Goal: Task Accomplishment & Management: Complete application form

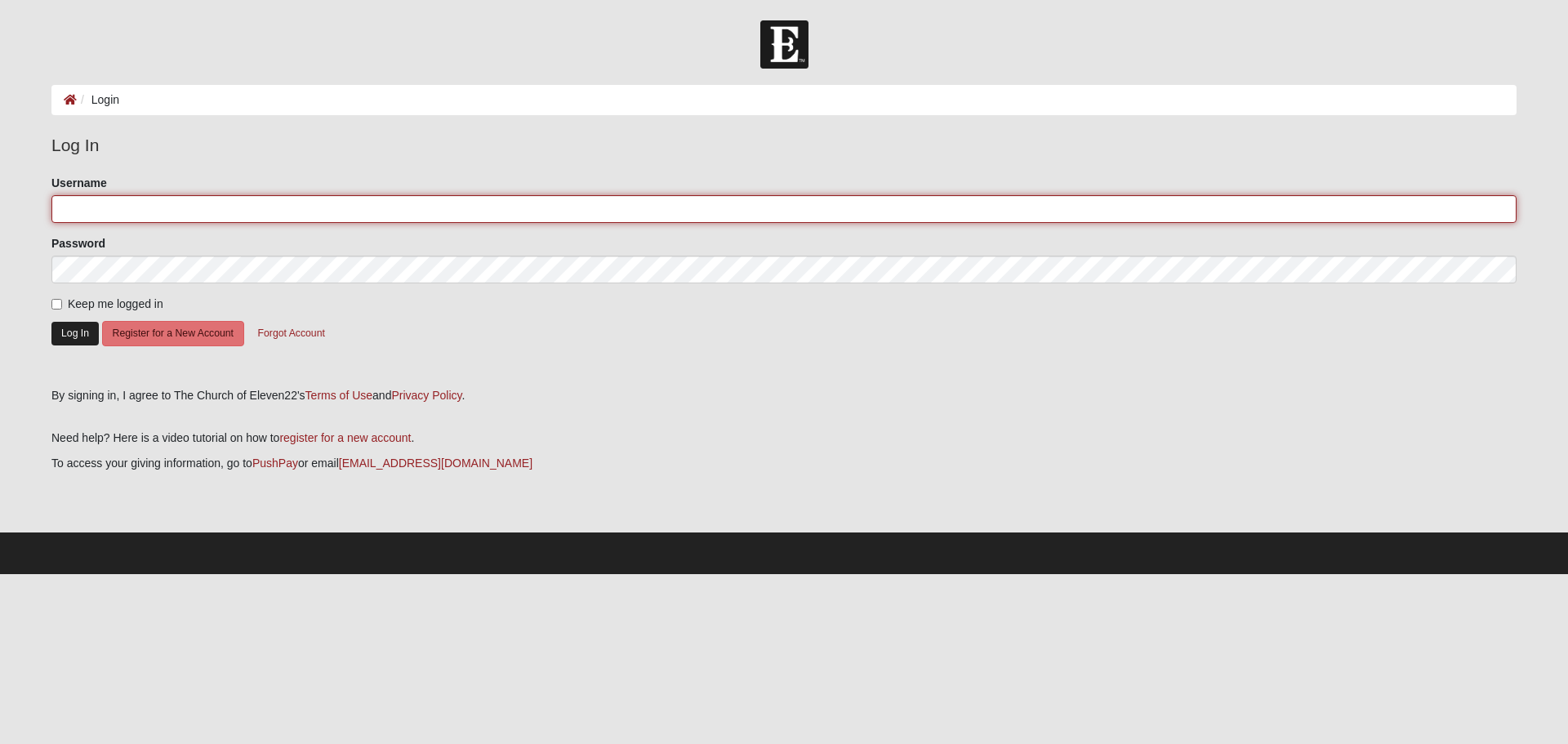
type input "phyl364"
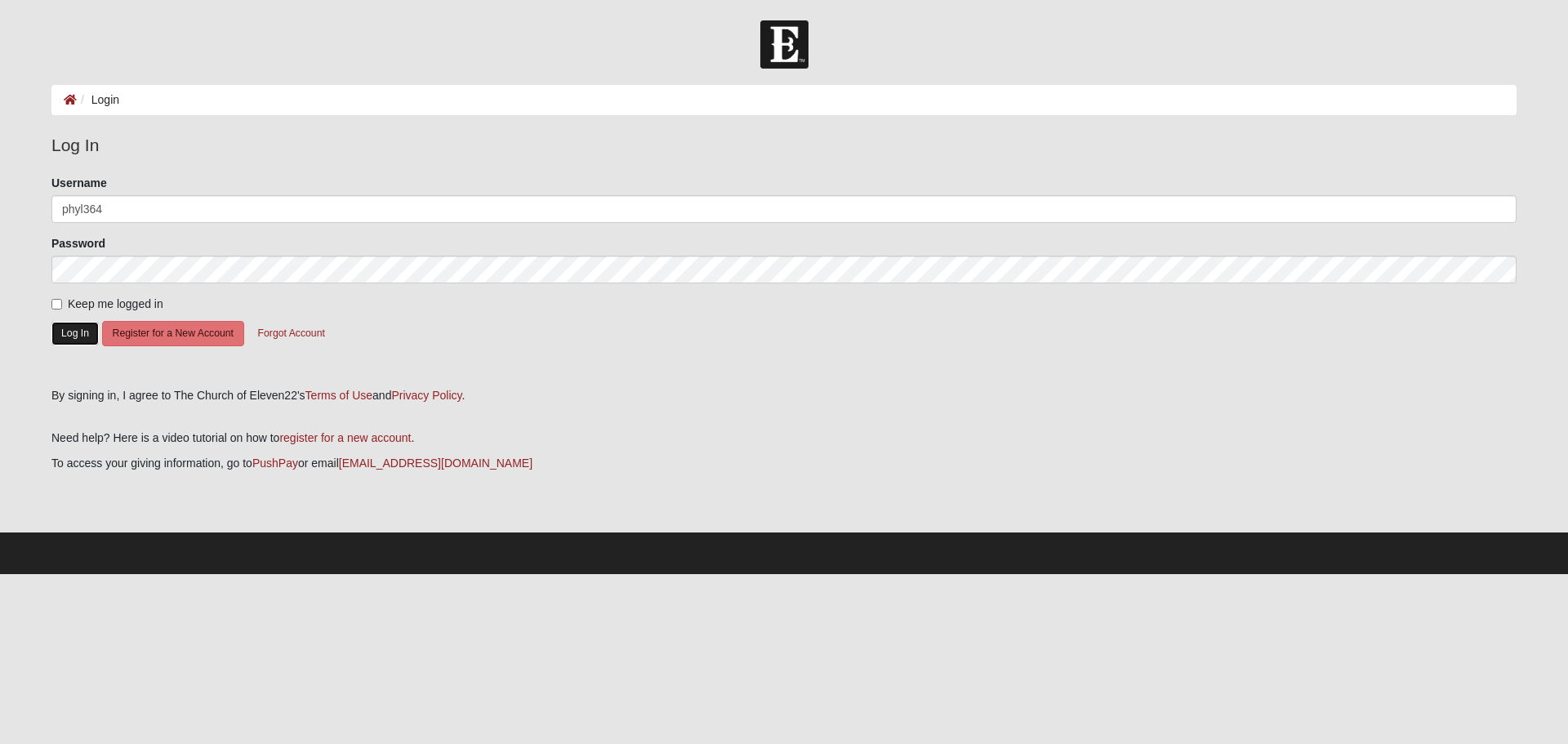
click at [69, 327] on button "Log In" at bounding box center [75, 334] width 47 height 24
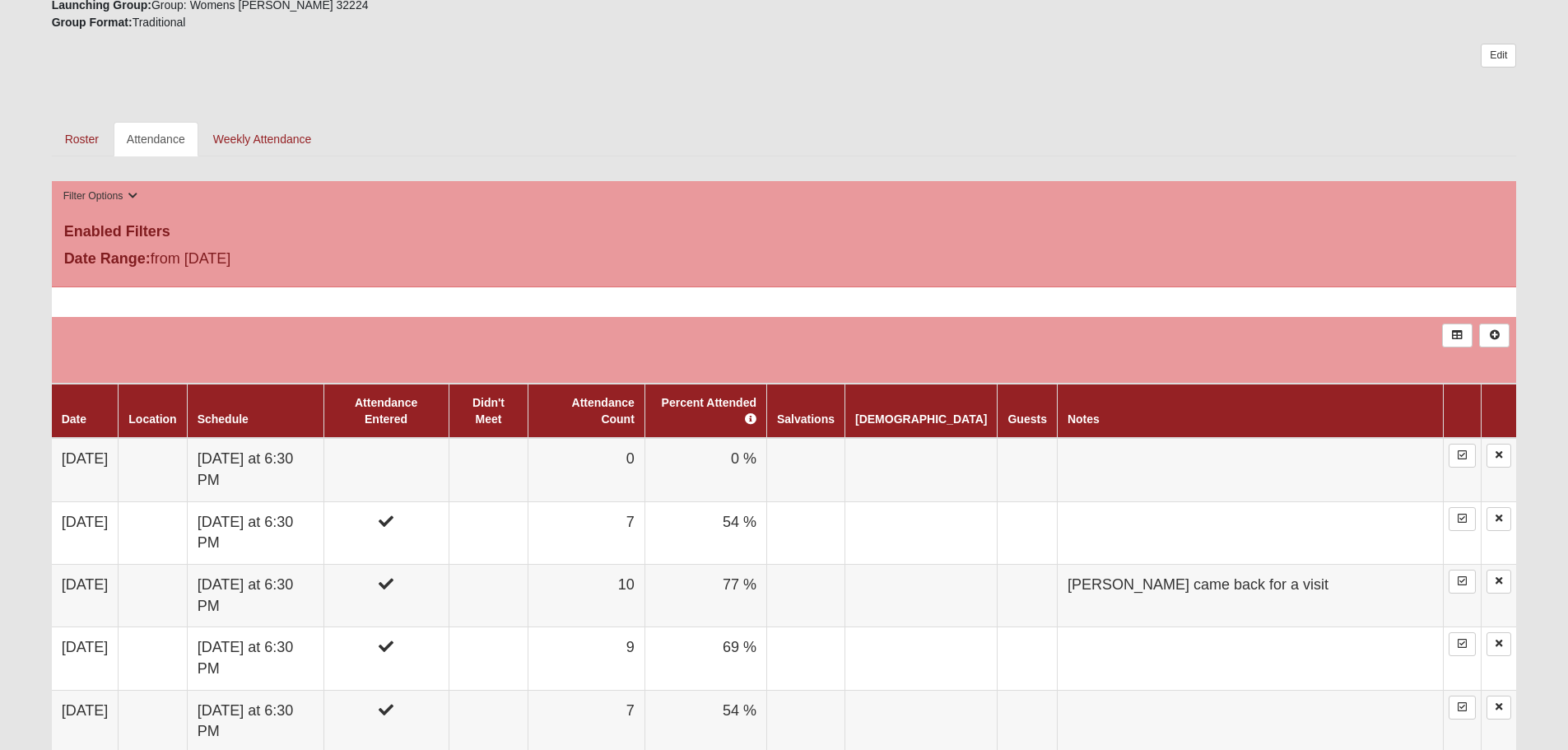
scroll to position [658, 0]
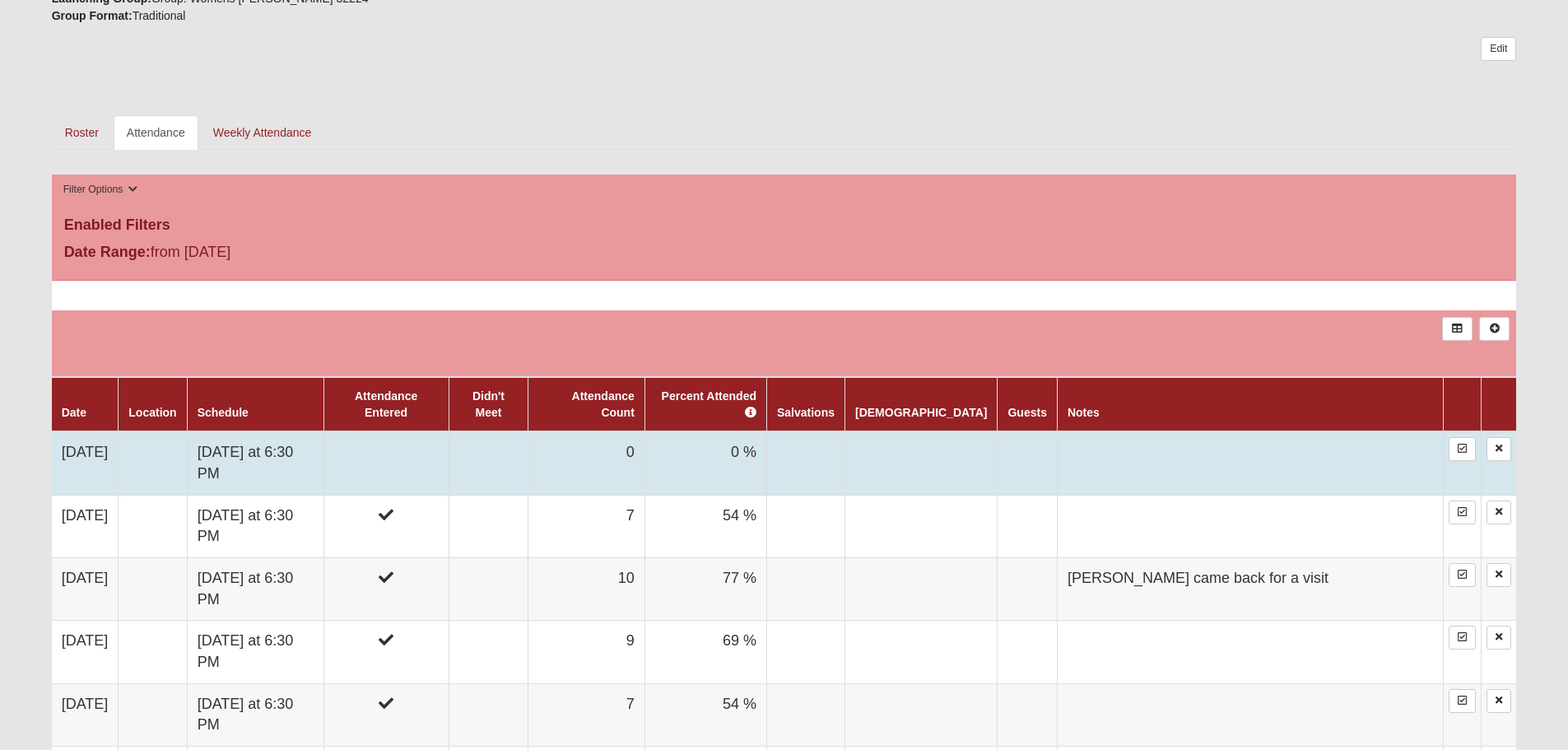
click at [1169, 437] on td at bounding box center [1249, 463] width 386 height 63
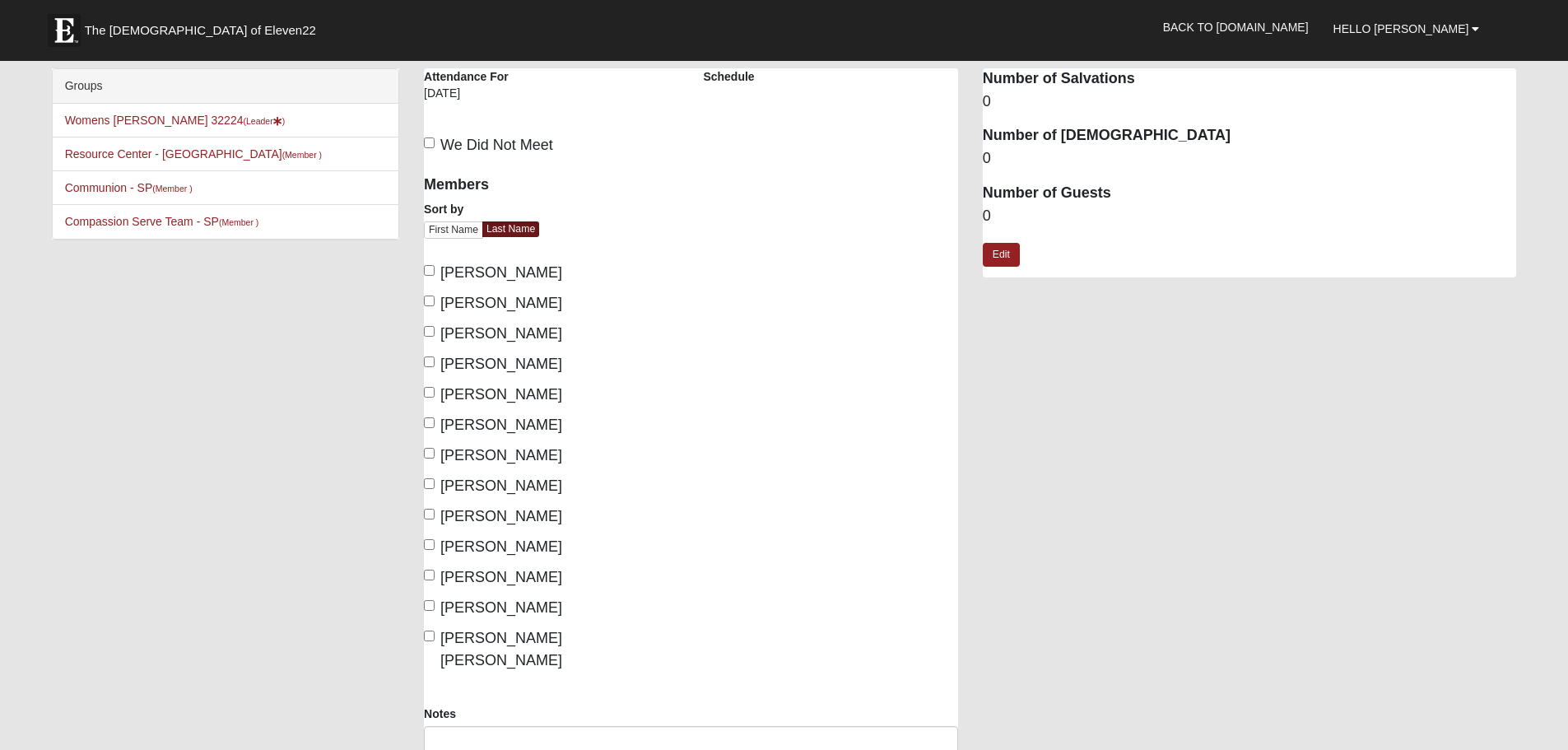
click at [429, 323] on label "Johnson, Catherine" at bounding box center [493, 334] width 138 height 22
click at [429, 326] on input "Johnson, Catherine" at bounding box center [429, 331] width 11 height 11
checkbox input "true"
click at [432, 358] on input "Linklater, Karen" at bounding box center [429, 362] width 11 height 11
checkbox input "true"
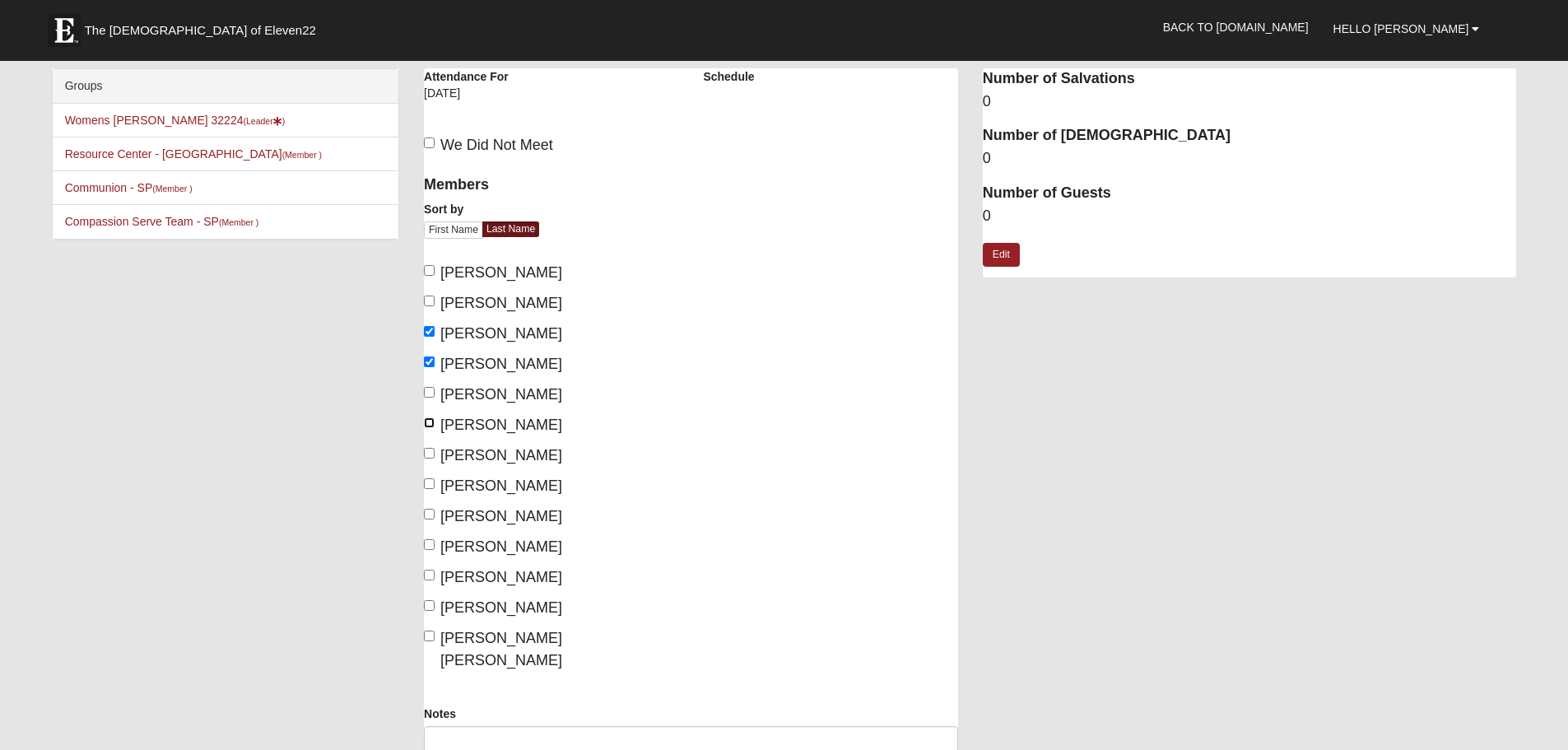
click at [432, 420] on input "Lynn, Peggy" at bounding box center [429, 422] width 11 height 11
checkbox input "true"
click at [428, 482] on input "Moraska, Ramona" at bounding box center [429, 484] width 11 height 11
checkbox input "true"
click at [432, 512] on input "Phillips, Phyllis" at bounding box center [429, 513] width 11 height 11
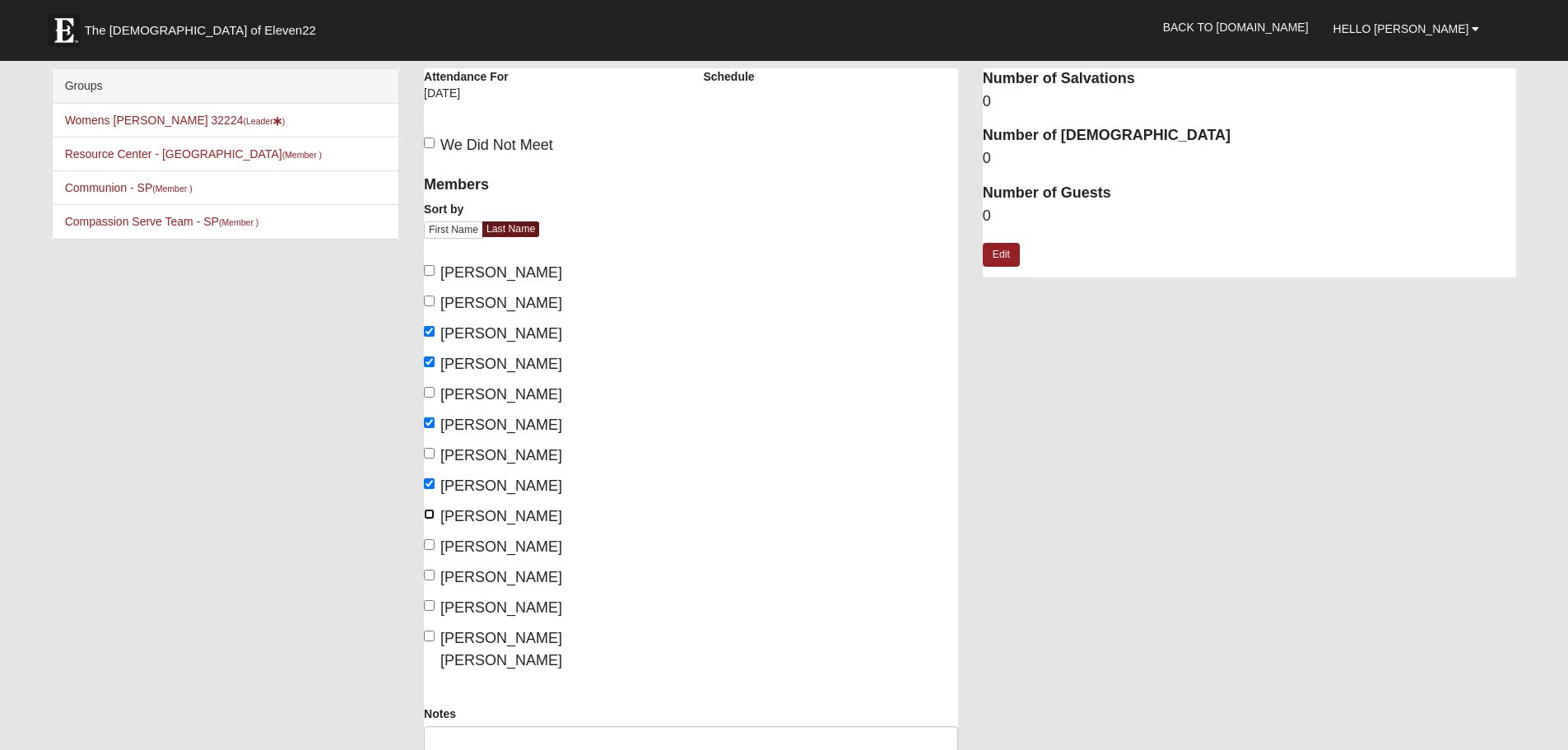
checkbox input "true"
click at [432, 546] on input "Spires, Robin" at bounding box center [429, 544] width 11 height 11
checkbox input "true"
click at [431, 576] on input "Sweat, Hannah" at bounding box center [429, 575] width 11 height 11
checkbox input "true"
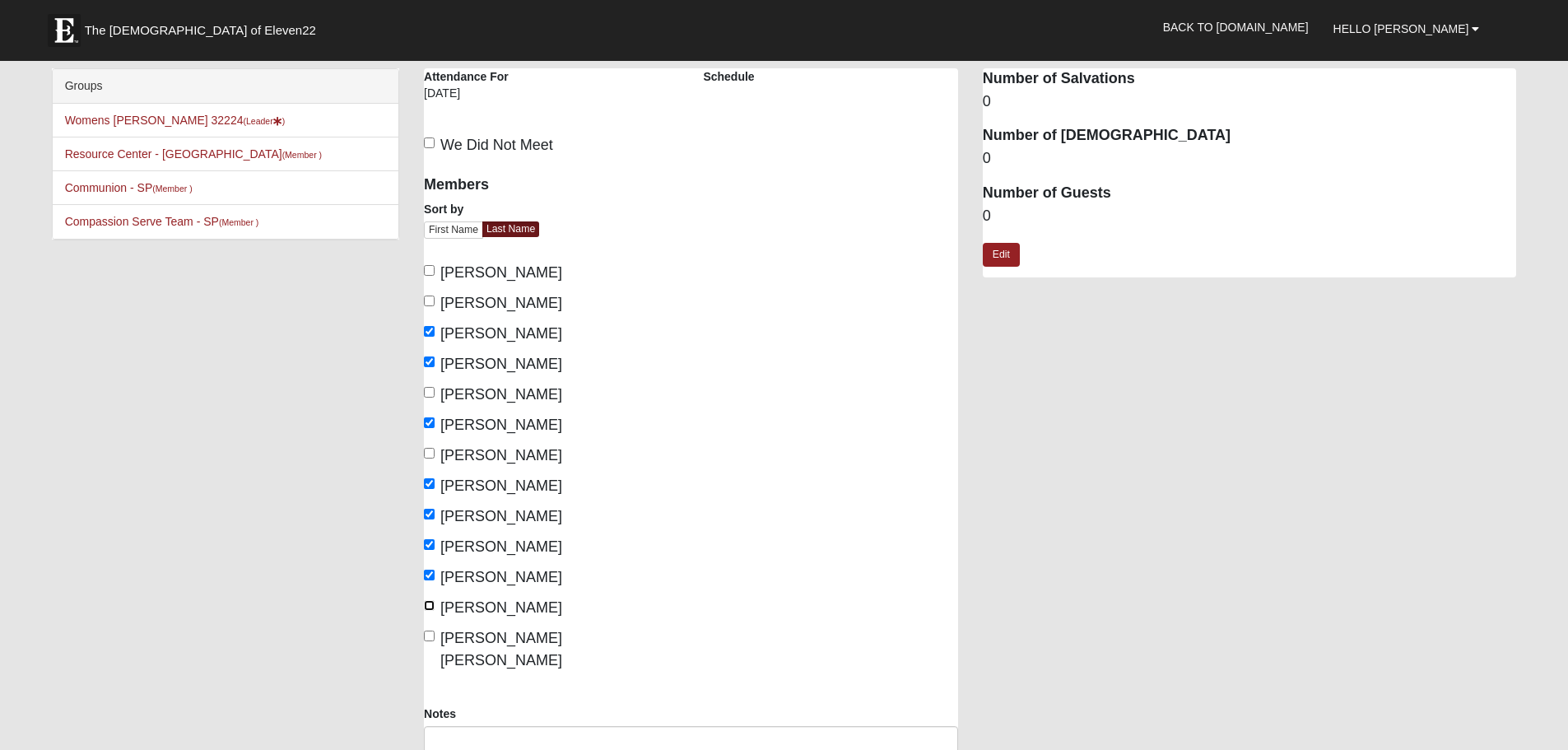
click at [431, 604] on input "Thomas, Rose" at bounding box center [429, 605] width 11 height 11
checkbox input "true"
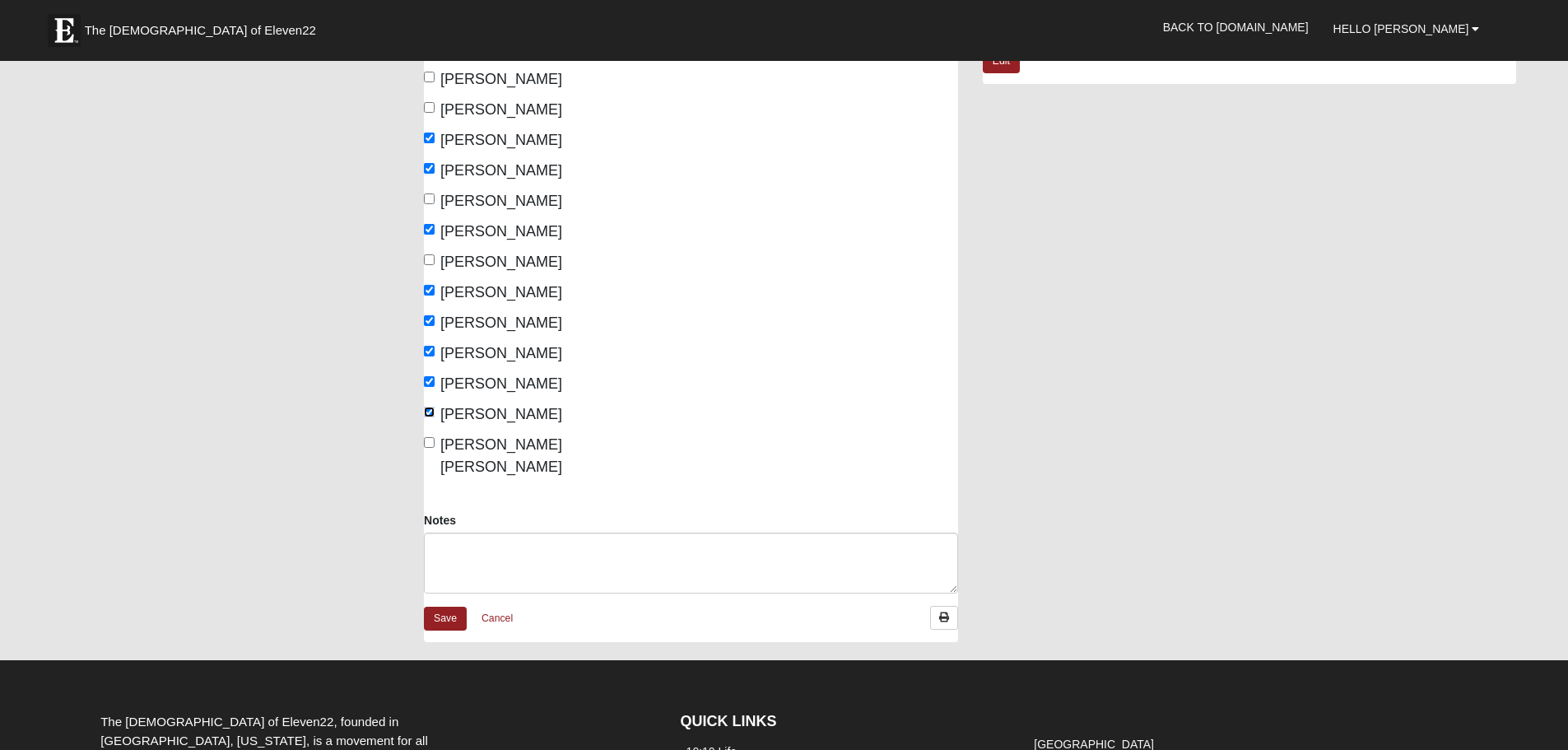
scroll to position [164, 0]
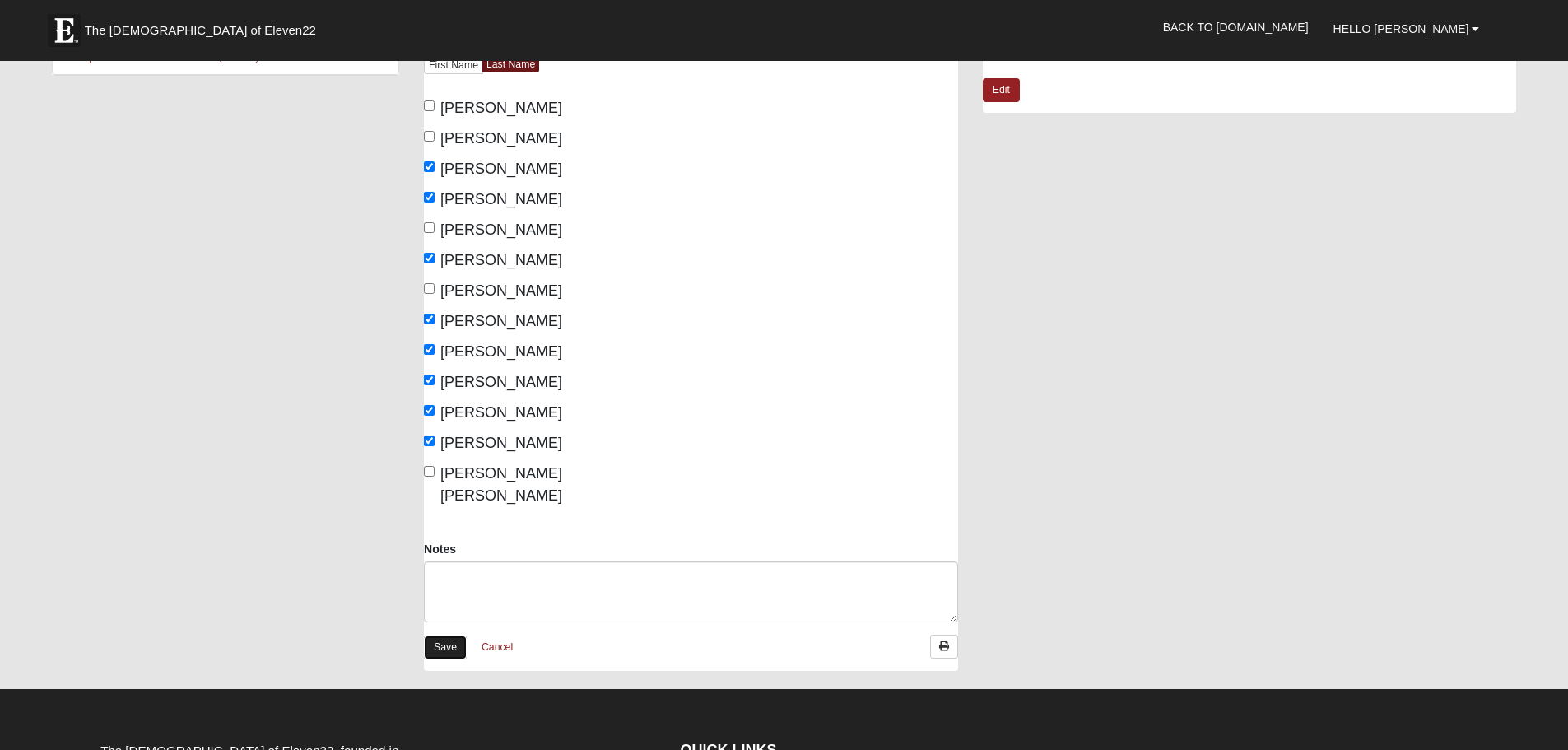
click at [438, 635] on link "Save" at bounding box center [445, 647] width 43 height 24
